Goal: Transaction & Acquisition: Purchase product/service

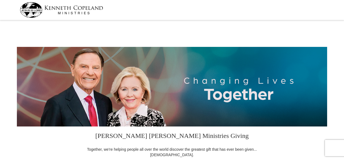
select select "VA"
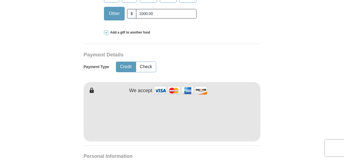
scroll to position [218, 0]
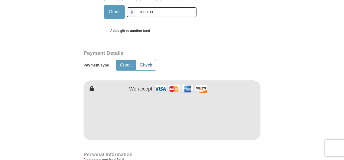
type input "1000.00"
click at [148, 65] on button "Check" at bounding box center [146, 65] width 20 height 10
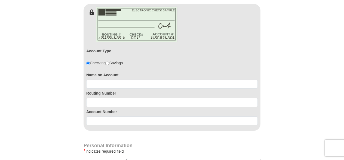
scroll to position [299, 0]
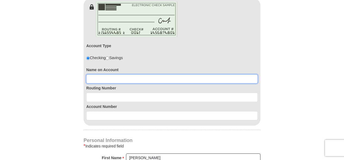
click at [183, 78] on input at bounding box center [172, 78] width 172 height 9
type input "[PERSON_NAME]"
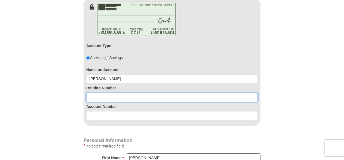
click at [106, 99] on input at bounding box center [172, 97] width 172 height 9
type input "055002707"
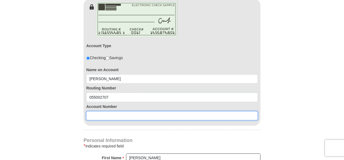
click at [97, 118] on input at bounding box center [172, 115] width 172 height 9
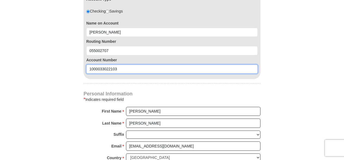
scroll to position [354, 0]
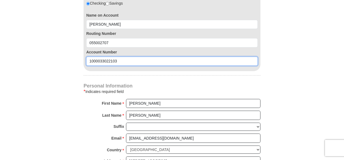
type input "1000033022103"
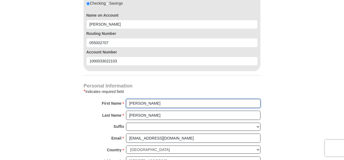
click at [144, 102] on input "[PERSON_NAME]" at bounding box center [193, 103] width 134 height 9
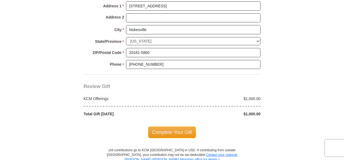
scroll to position [517, 0]
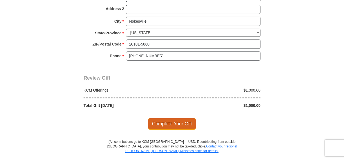
type input "[PERSON_NAME]"
click at [164, 119] on span "Complete Your Gift" at bounding box center [172, 123] width 48 height 11
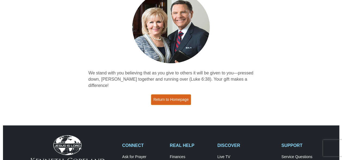
click at [177, 96] on link "Return to Homepage" at bounding box center [171, 99] width 40 height 11
